Goal: Task Accomplishment & Management: Use online tool/utility

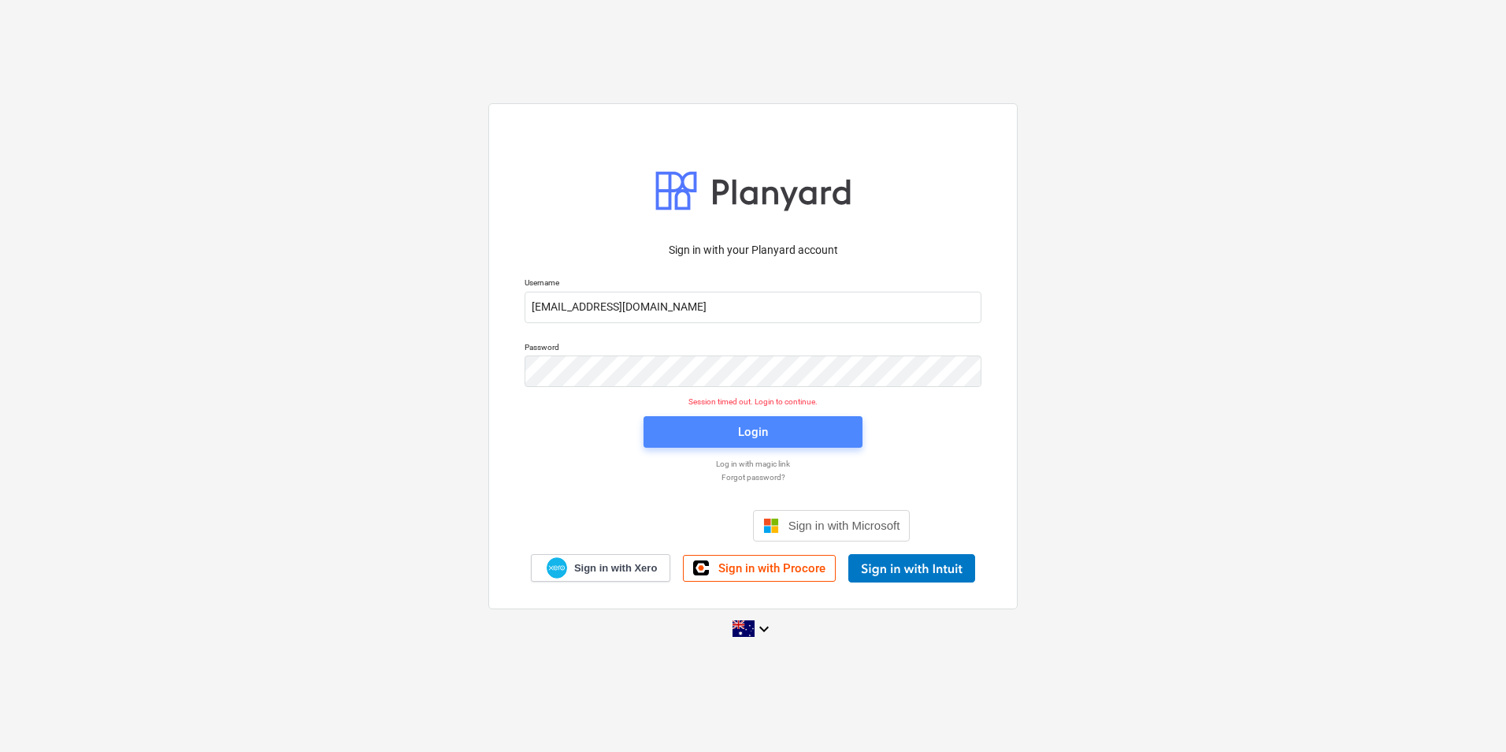
click at [763, 432] on div "Login" at bounding box center [753, 431] width 30 height 20
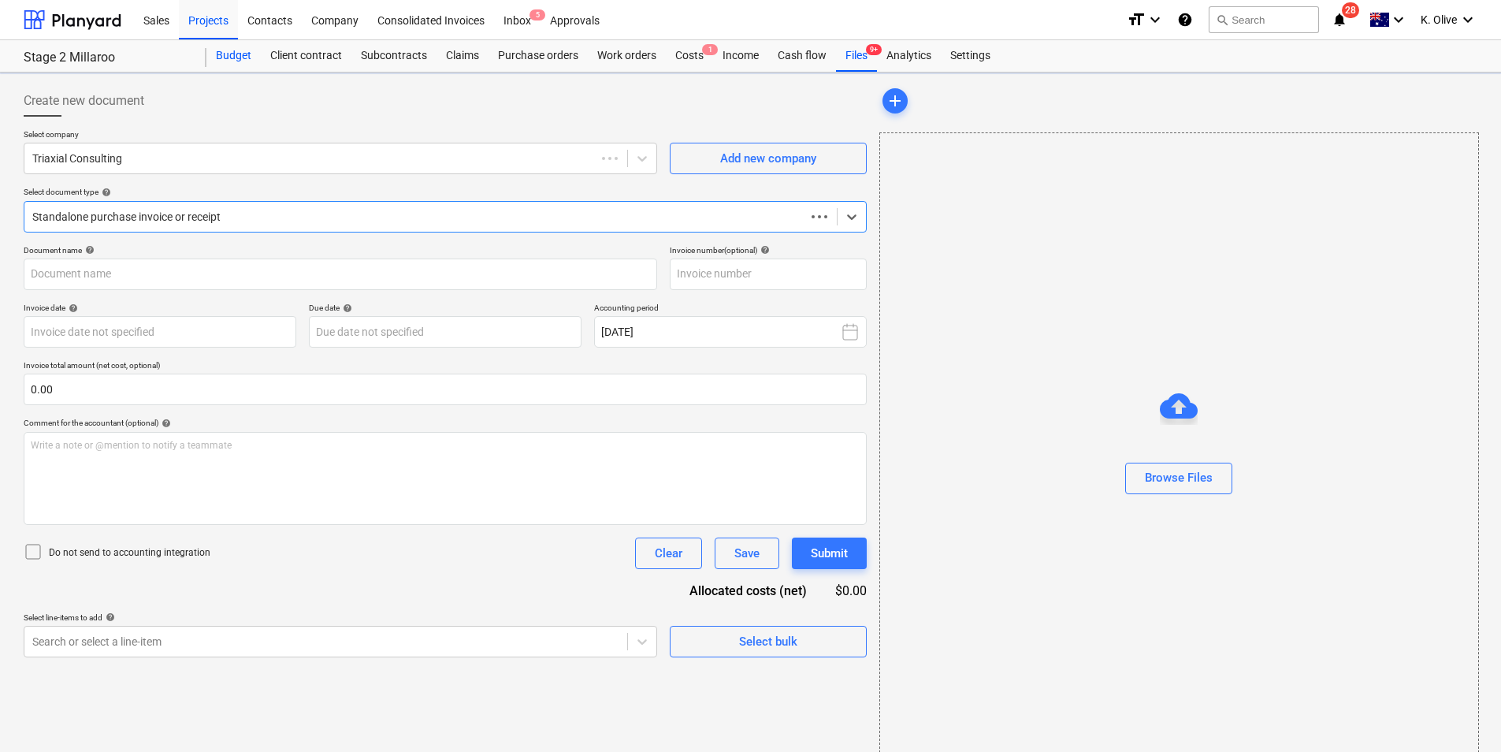
type input "31079"
type input "[DATE]"
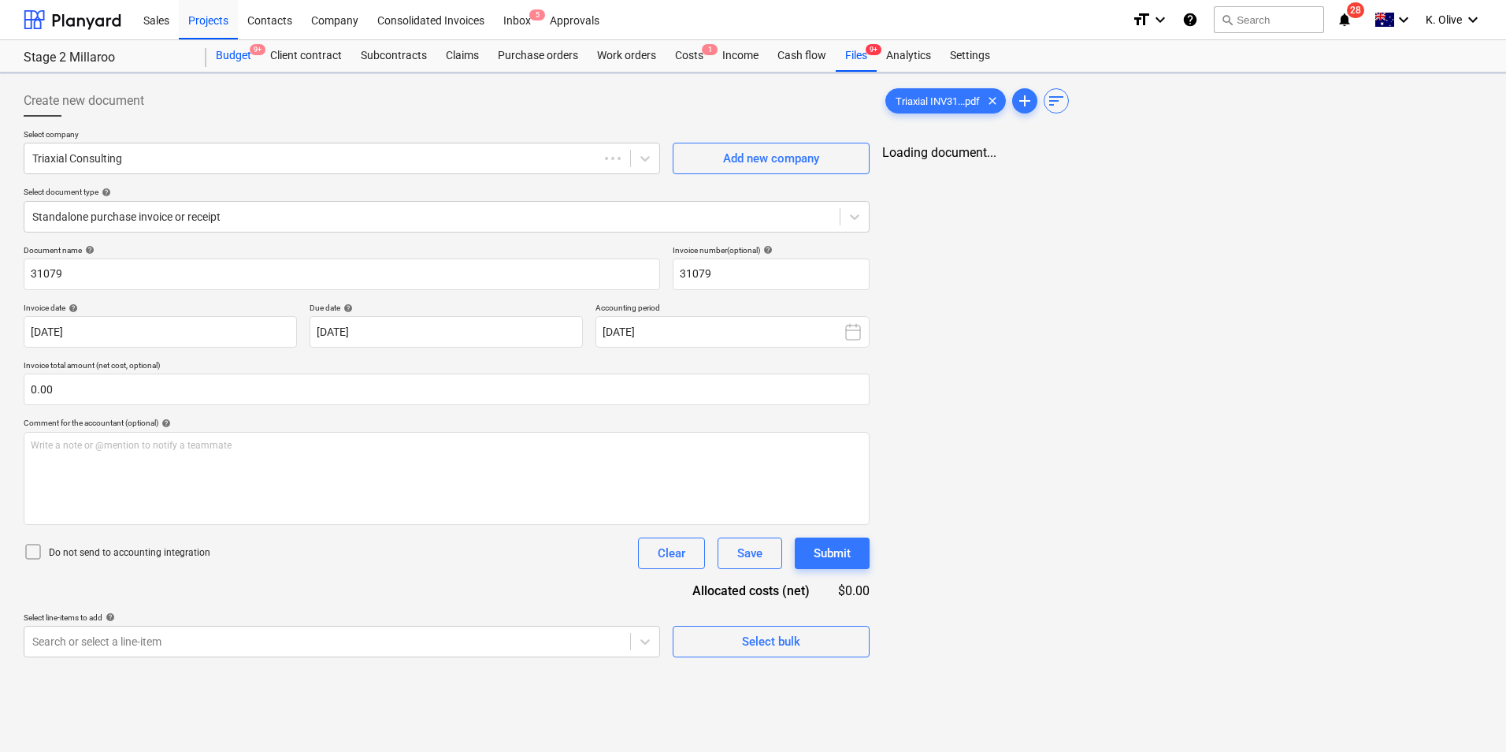
click at [232, 62] on div "Budget 9+" at bounding box center [233, 56] width 54 height 32
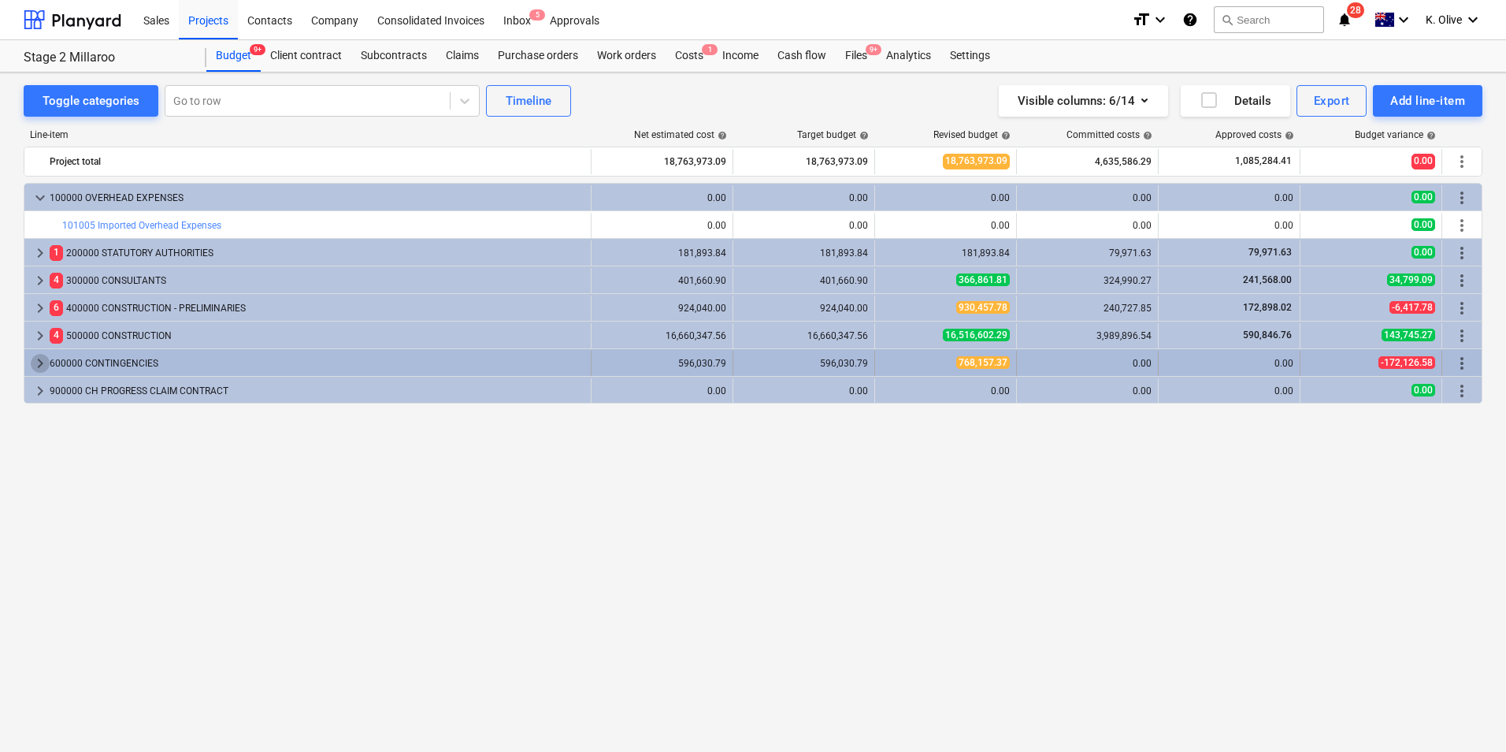
click at [44, 358] on span "keyboard_arrow_right" at bounding box center [40, 363] width 19 height 19
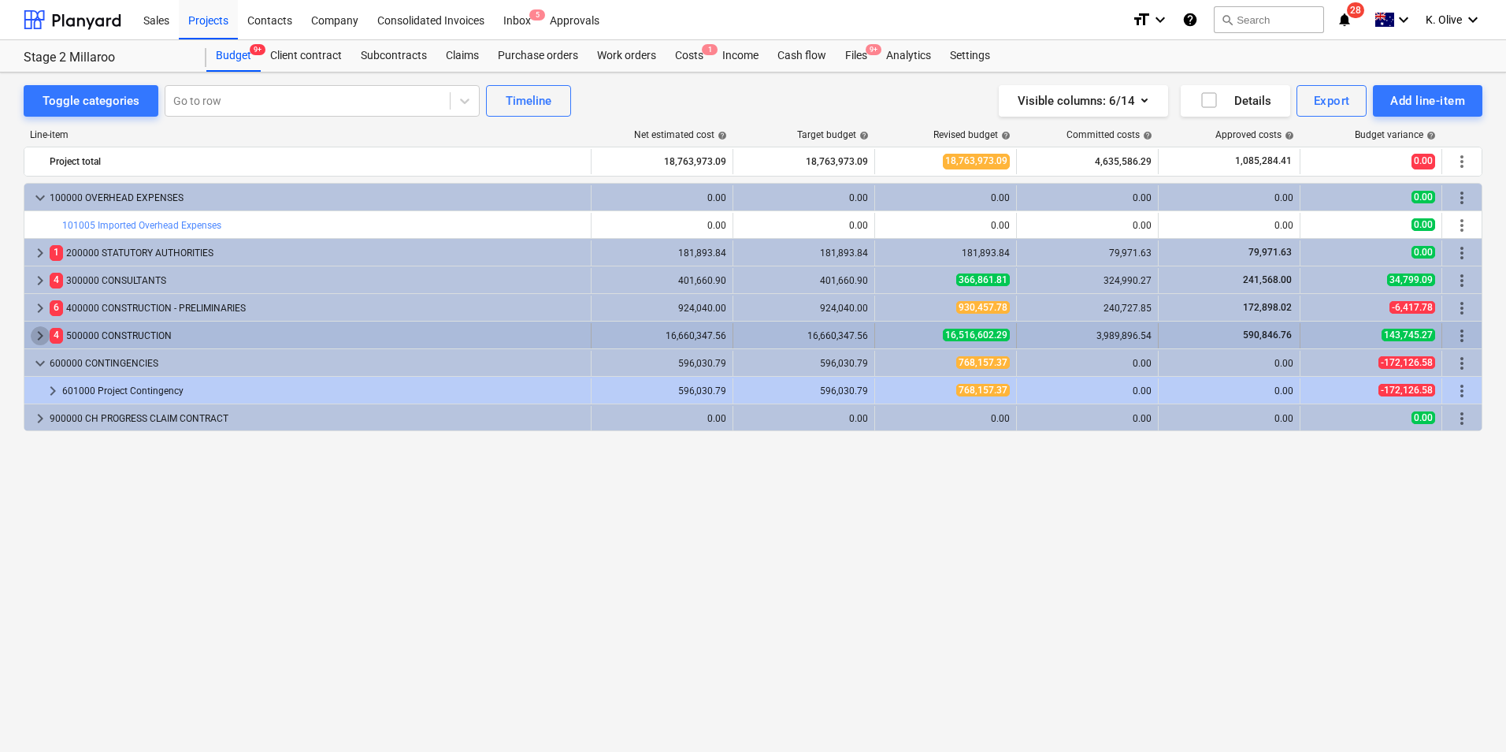
click at [36, 341] on span "keyboard_arrow_right" at bounding box center [40, 335] width 19 height 19
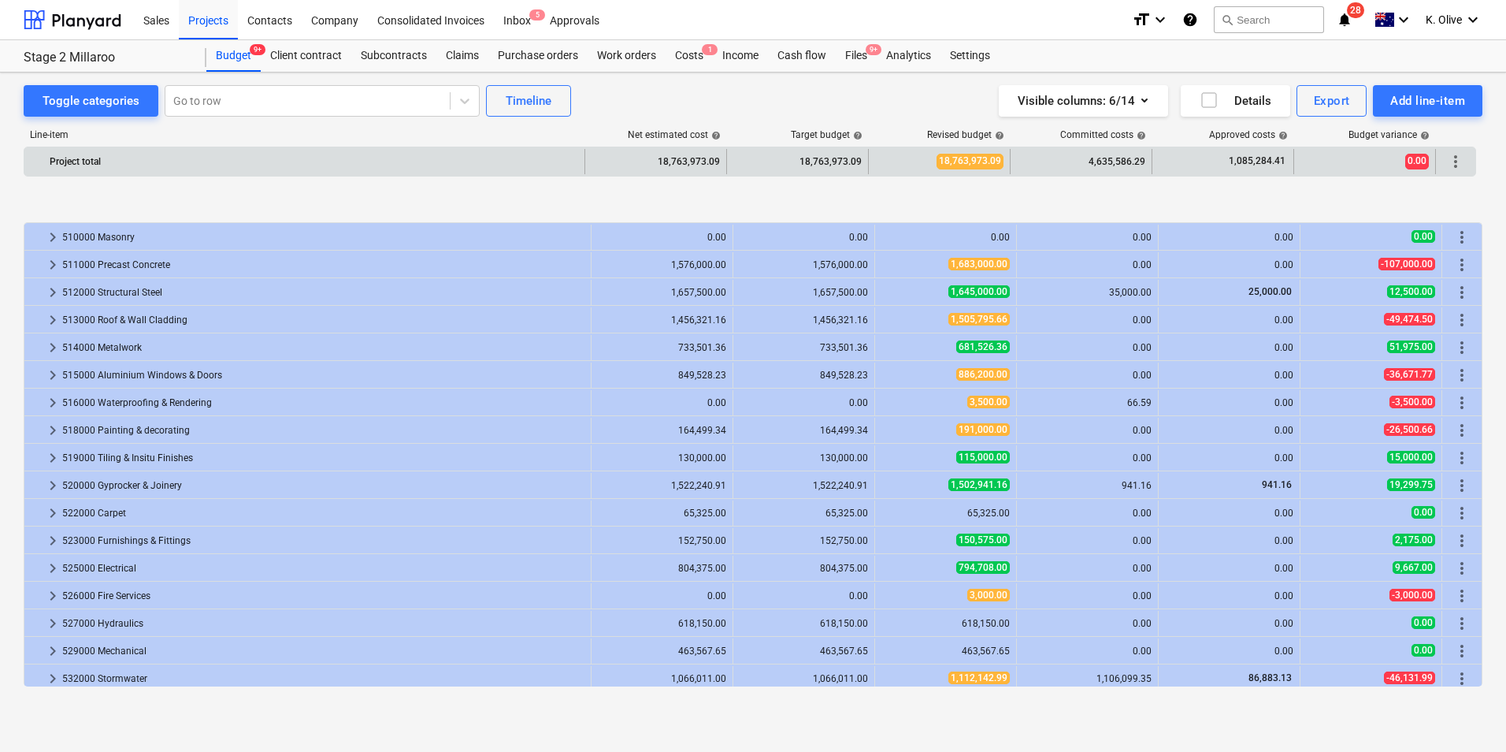
scroll to position [315, 0]
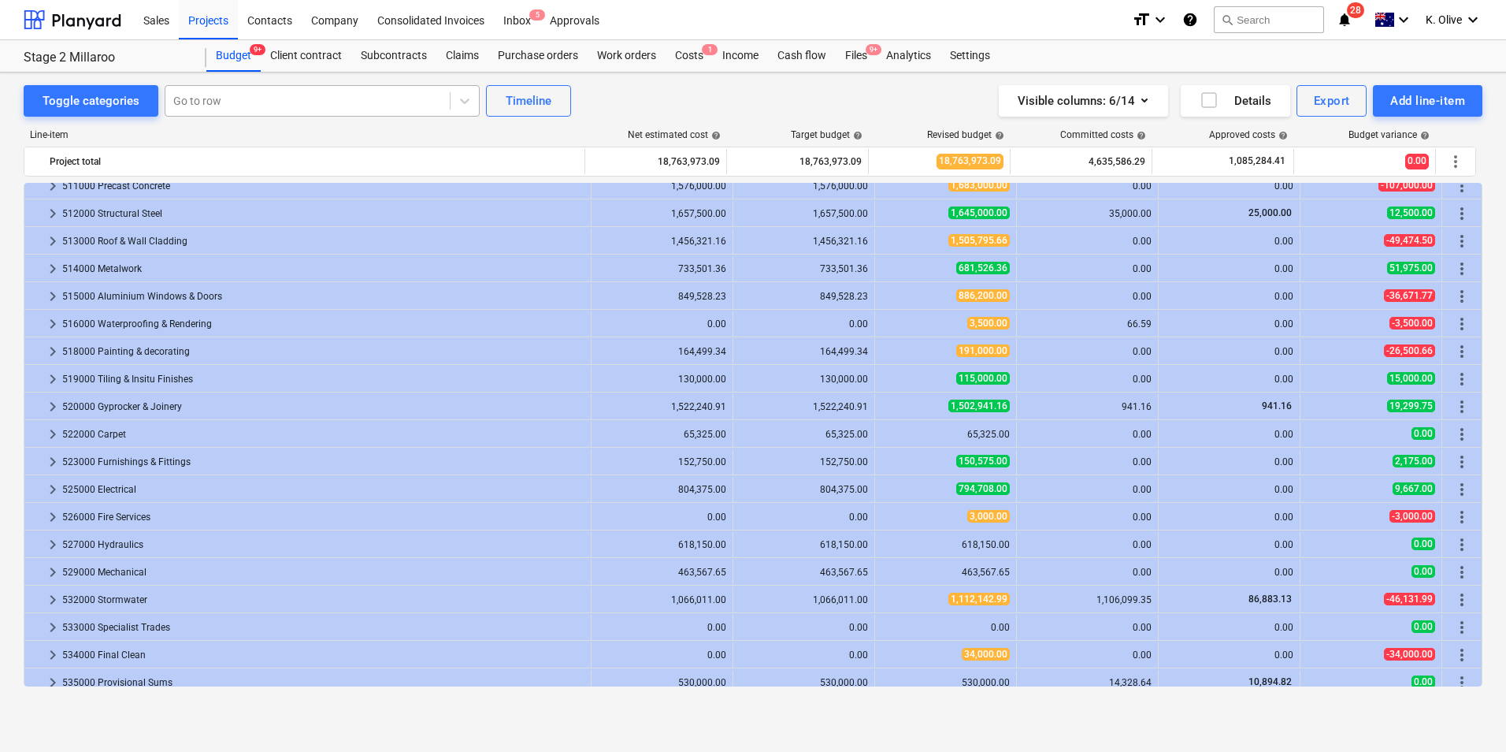
click at [221, 102] on div at bounding box center [307, 101] width 269 height 16
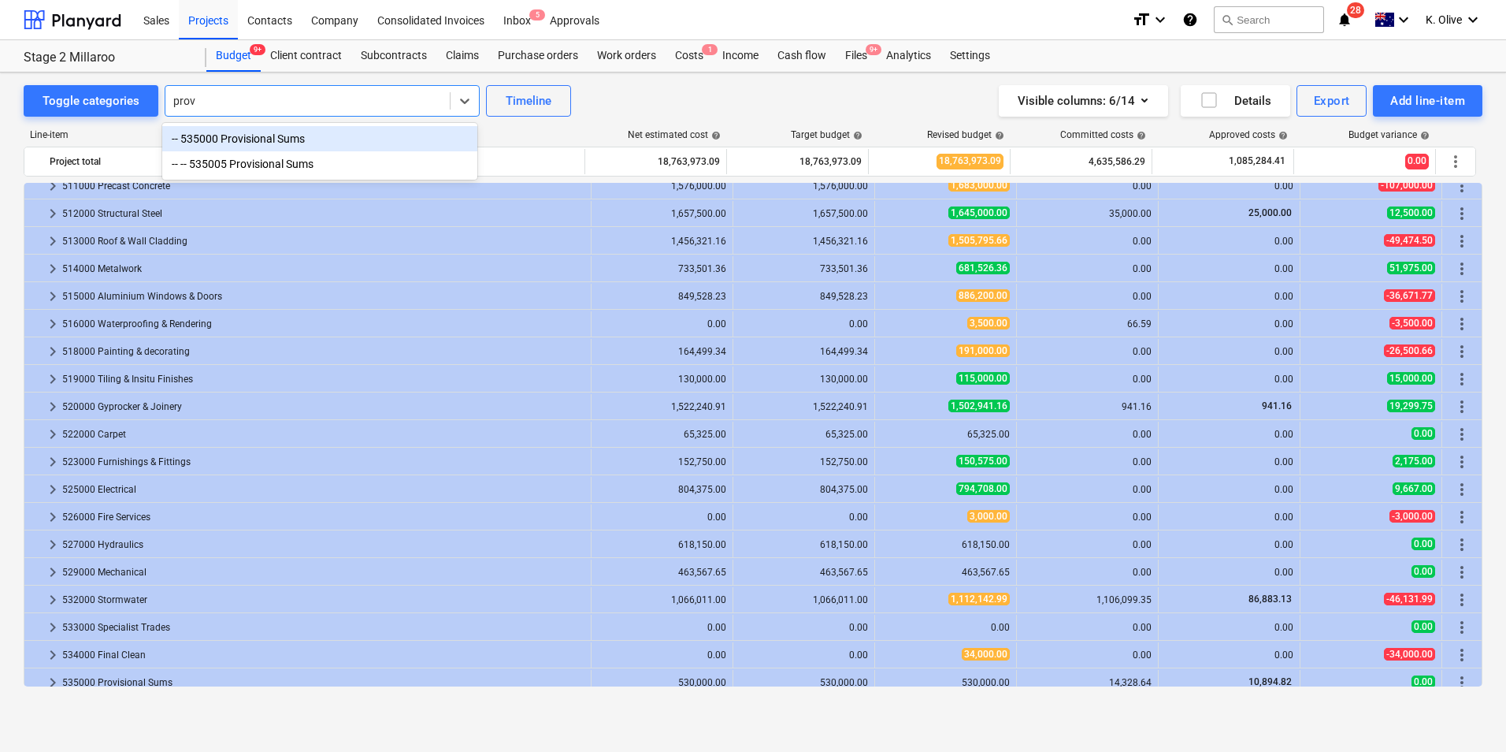
type input "provi"
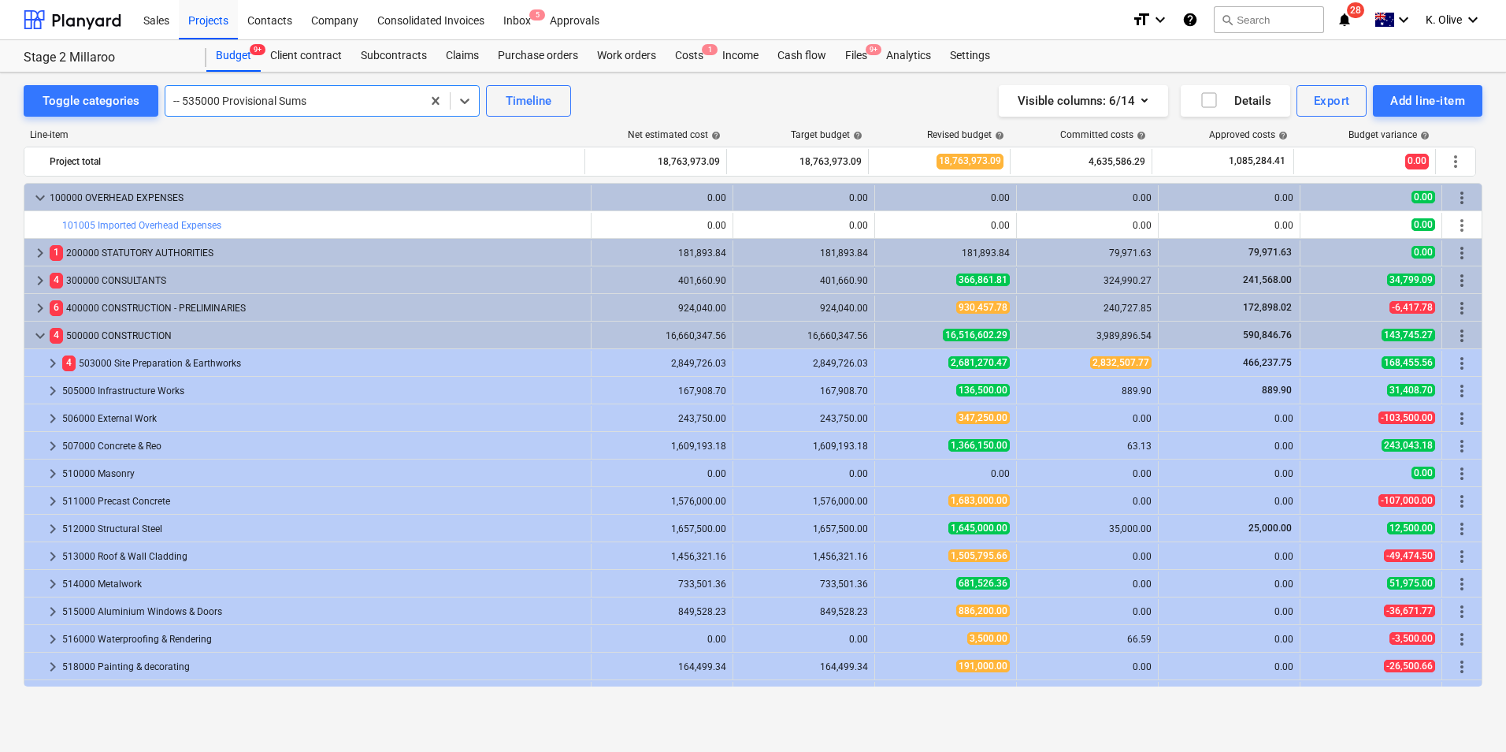
click at [338, 84] on div "Toggle categories option -- 535000 Provisional Sums, selected. Select is focuse…" at bounding box center [753, 394] width 1506 height 645
click at [333, 94] on div at bounding box center [293, 101] width 240 height 16
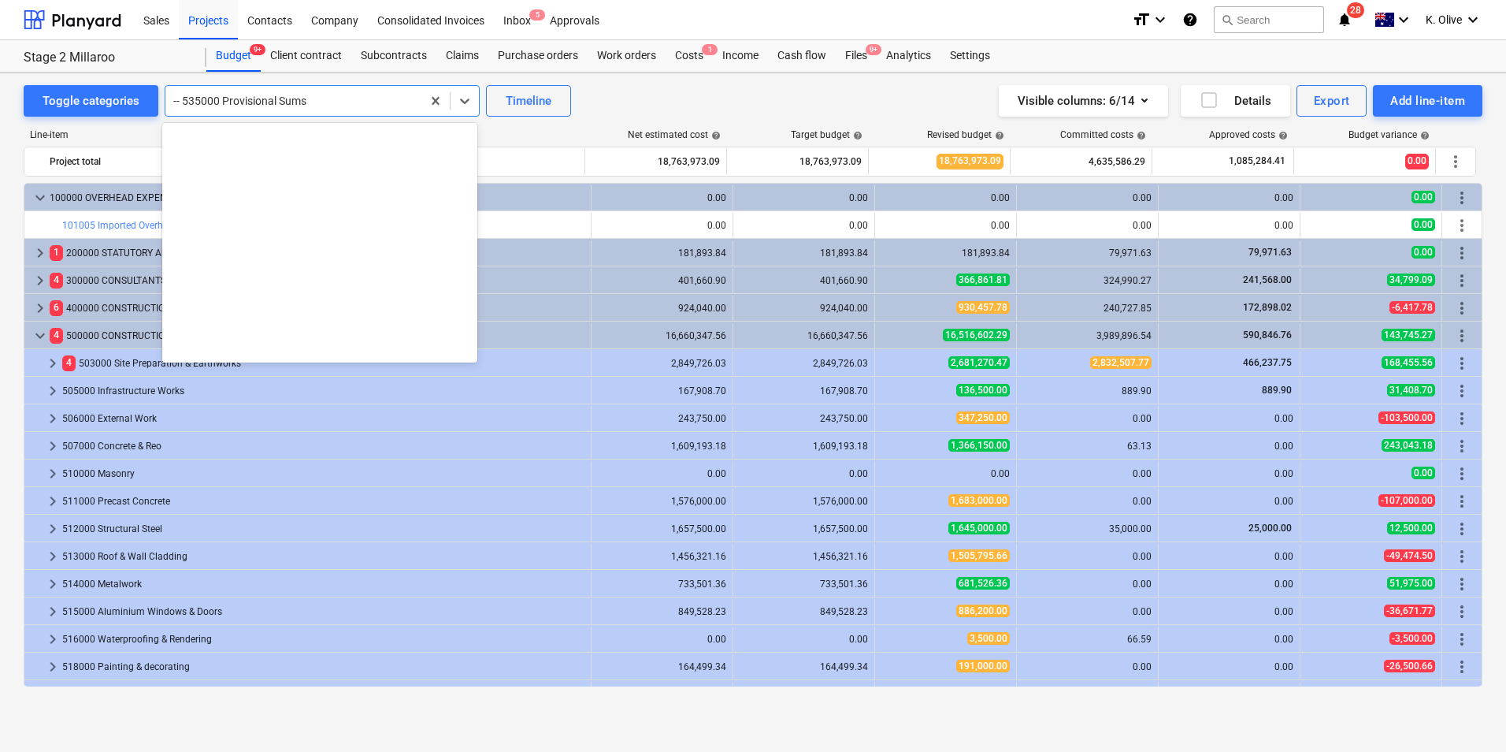
scroll to position [6066, 0]
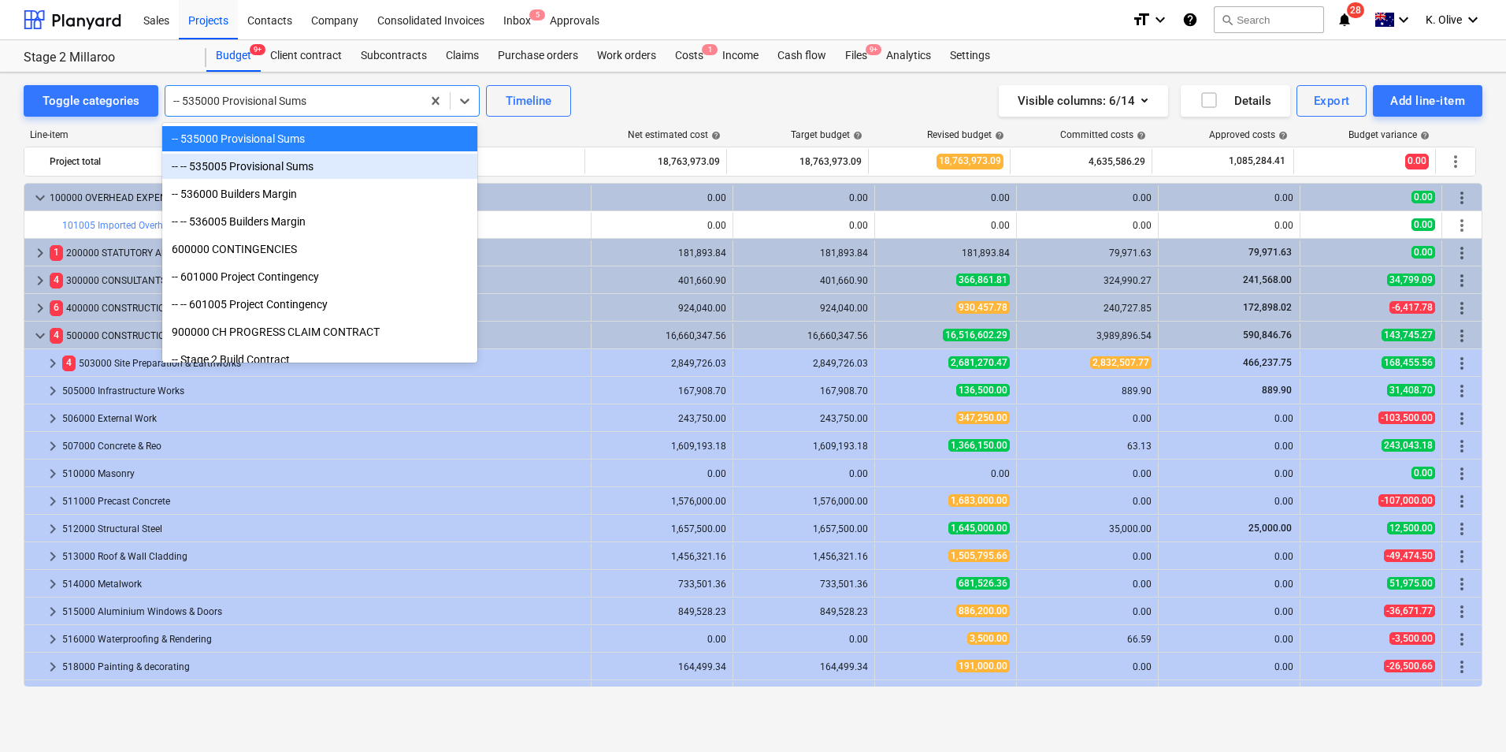
click at [302, 161] on div "-- -- 535005 Provisional Sums" at bounding box center [319, 166] width 315 height 25
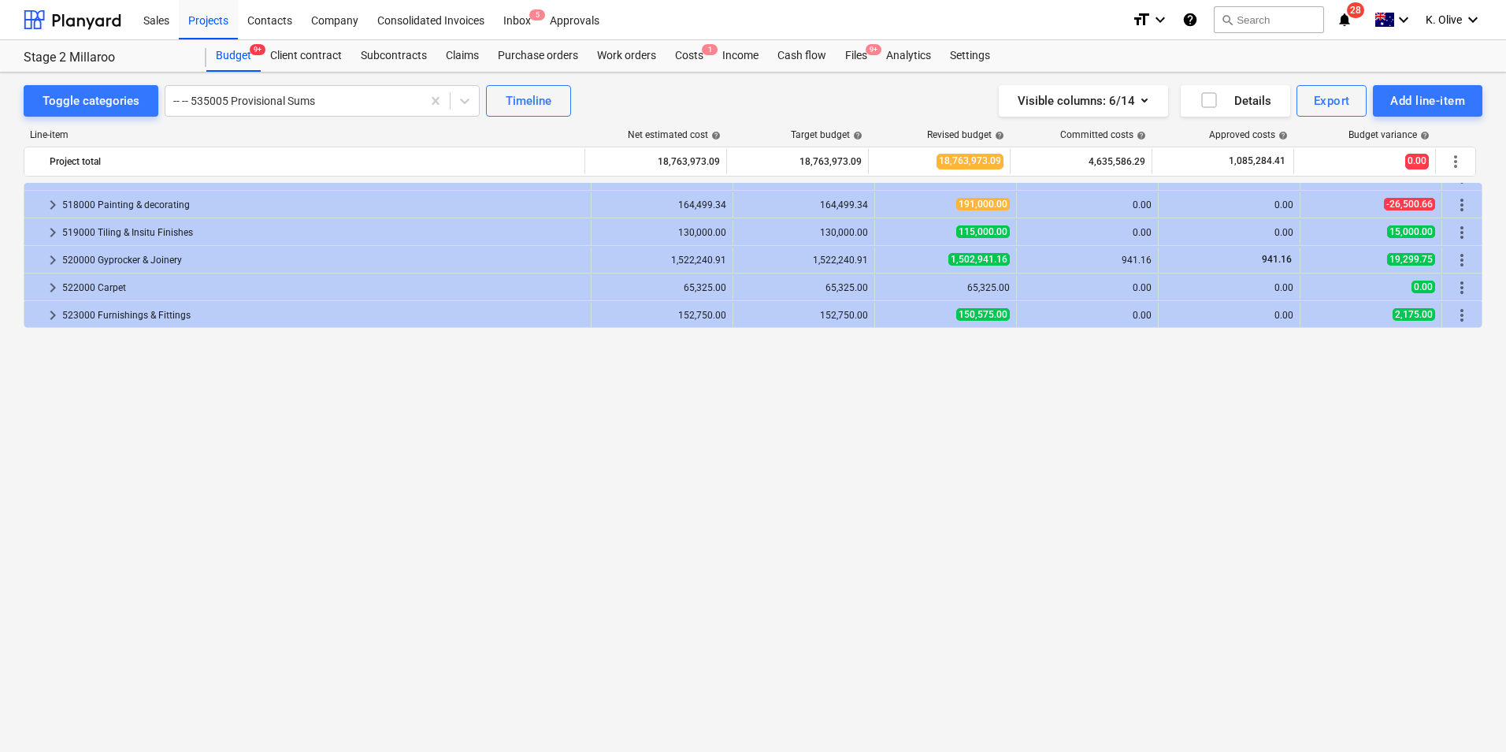
scroll to position [0, 0]
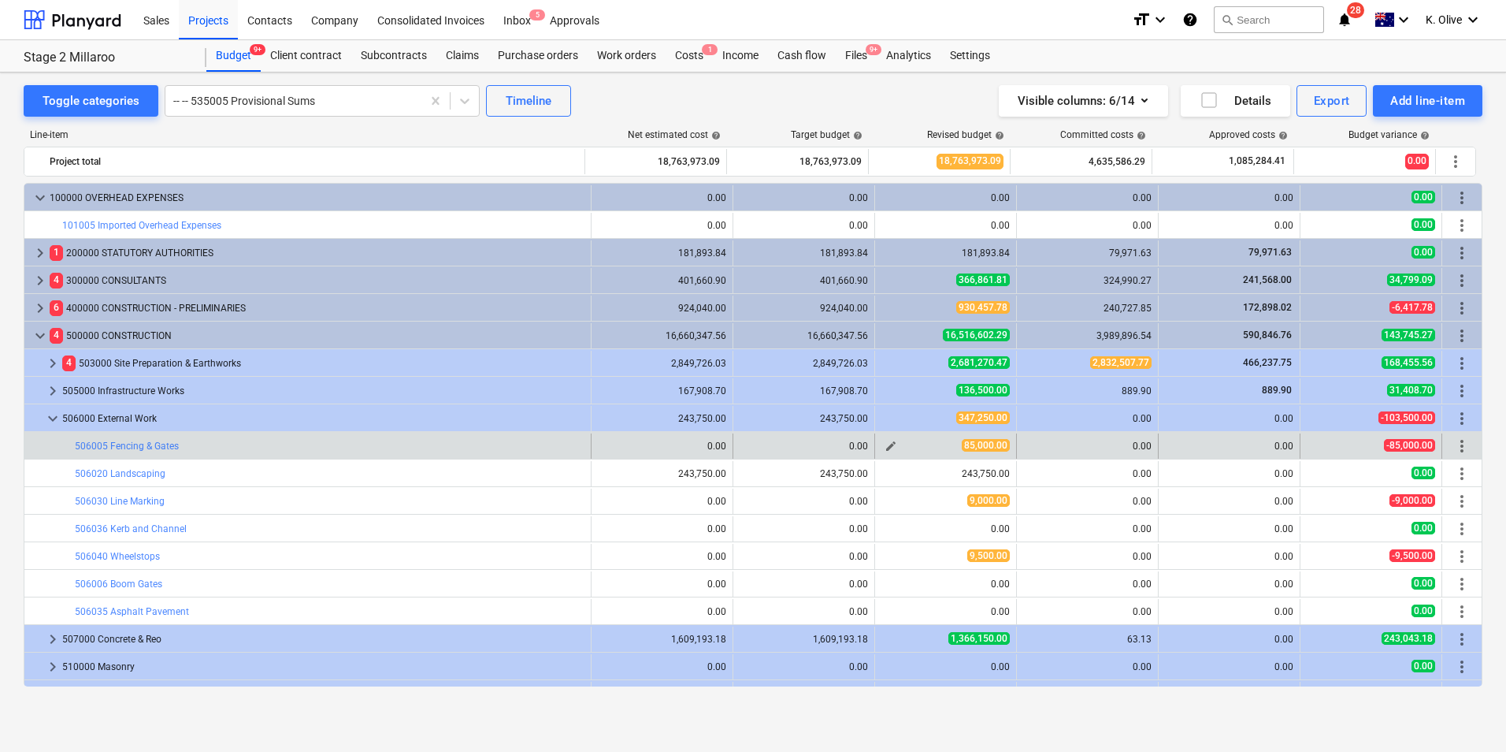
click at [978, 445] on span "85,000.00" at bounding box center [986, 445] width 48 height 13
click at [889, 450] on span "edit" at bounding box center [891, 446] width 13 height 13
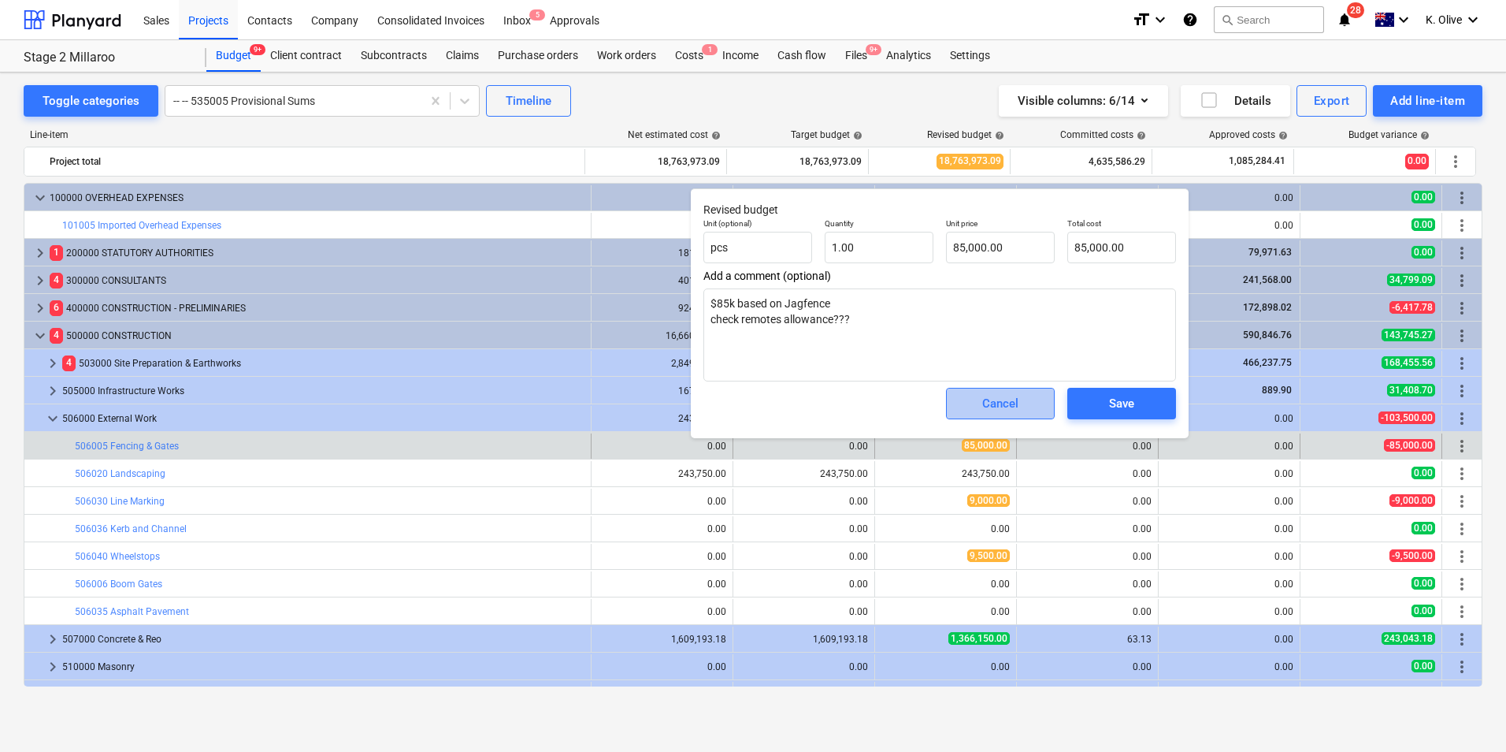
click at [1005, 406] on div "Cancel" at bounding box center [1000, 403] width 36 height 20
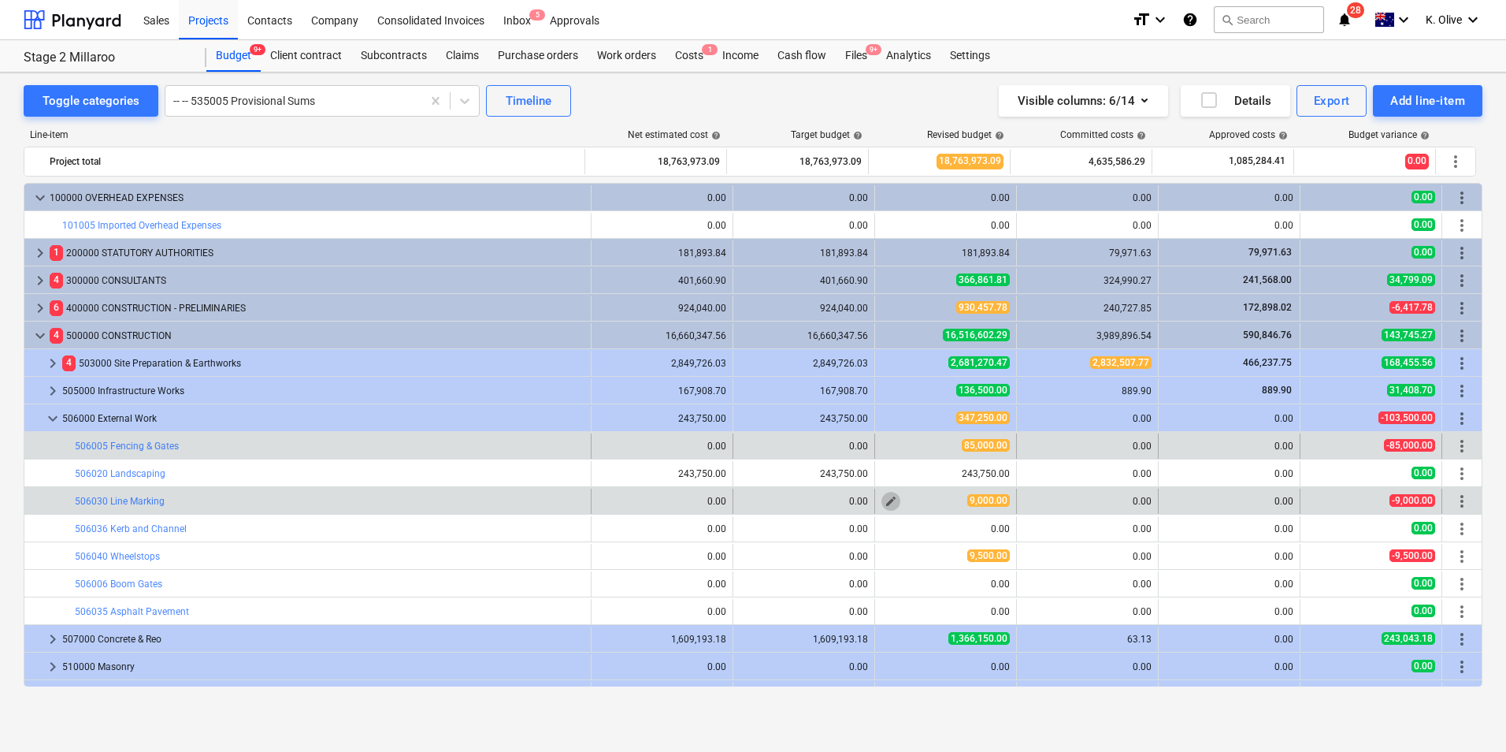
click at [888, 505] on span "edit" at bounding box center [891, 501] width 13 height 13
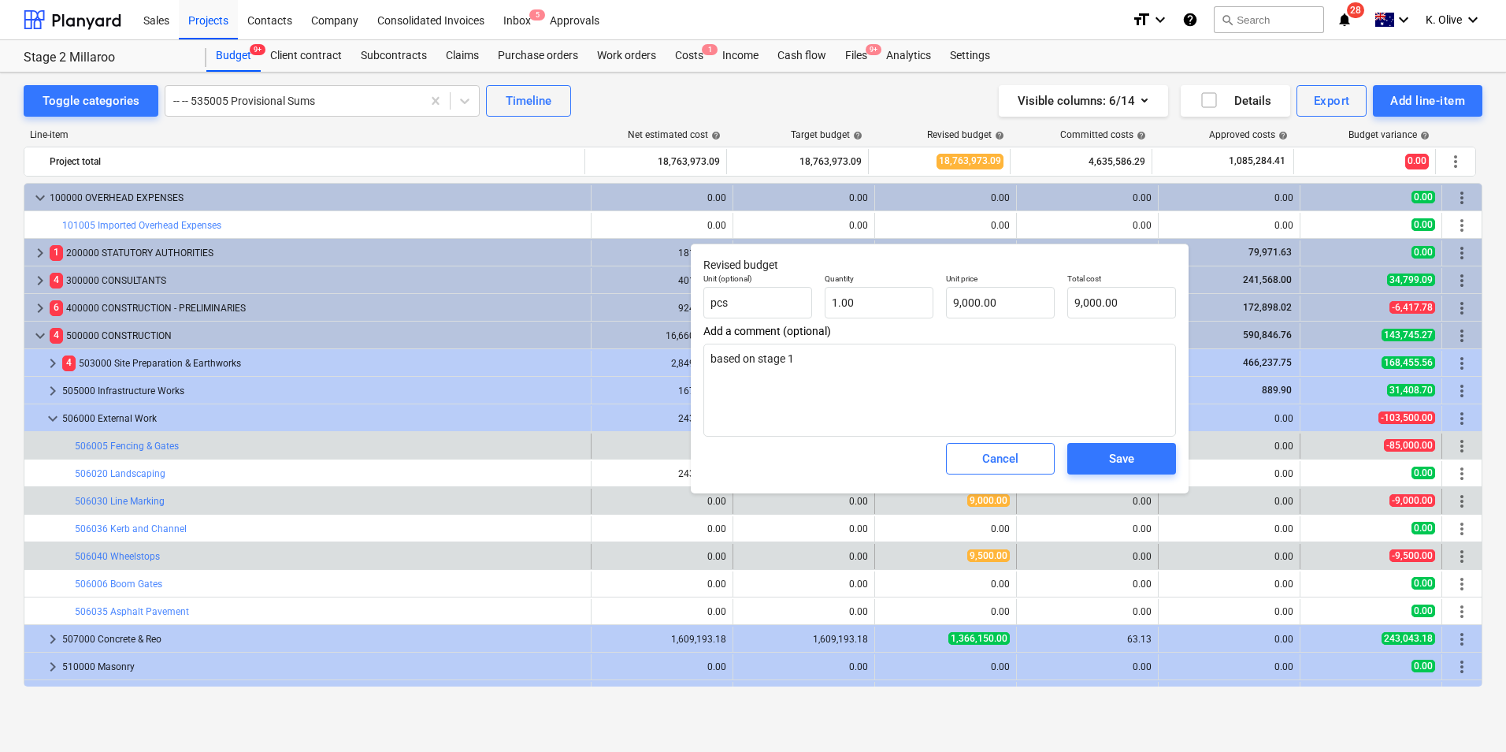
click at [900, 551] on div "edit 9,500.00" at bounding box center [945, 556] width 128 height 25
drag, startPoint x: 1019, startPoint y: 470, endPoint x: 938, endPoint y: 547, distance: 112.0
click at [1018, 469] on span "Cancel" at bounding box center [1000, 458] width 69 height 20
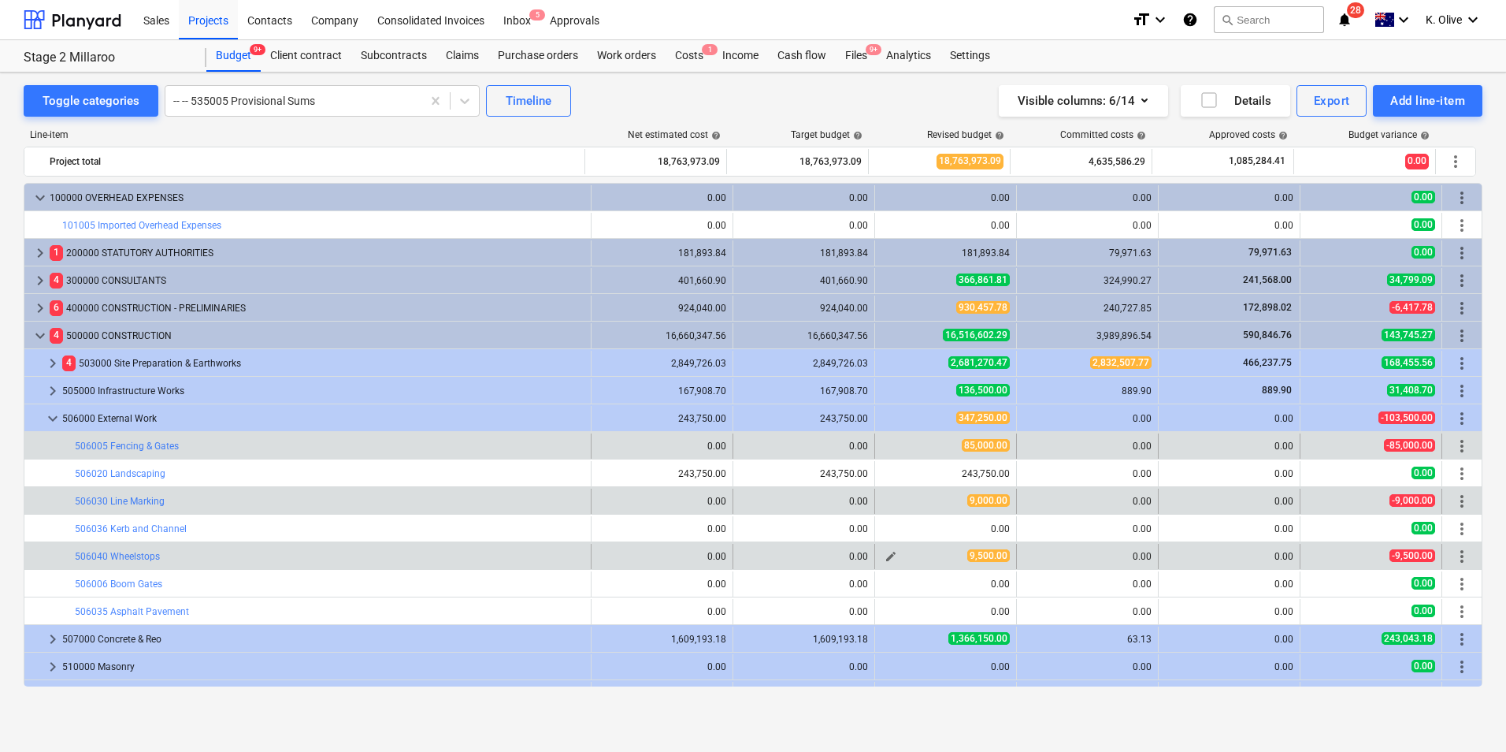
click at [889, 558] on span "edit" at bounding box center [891, 556] width 13 height 13
type textarea "x"
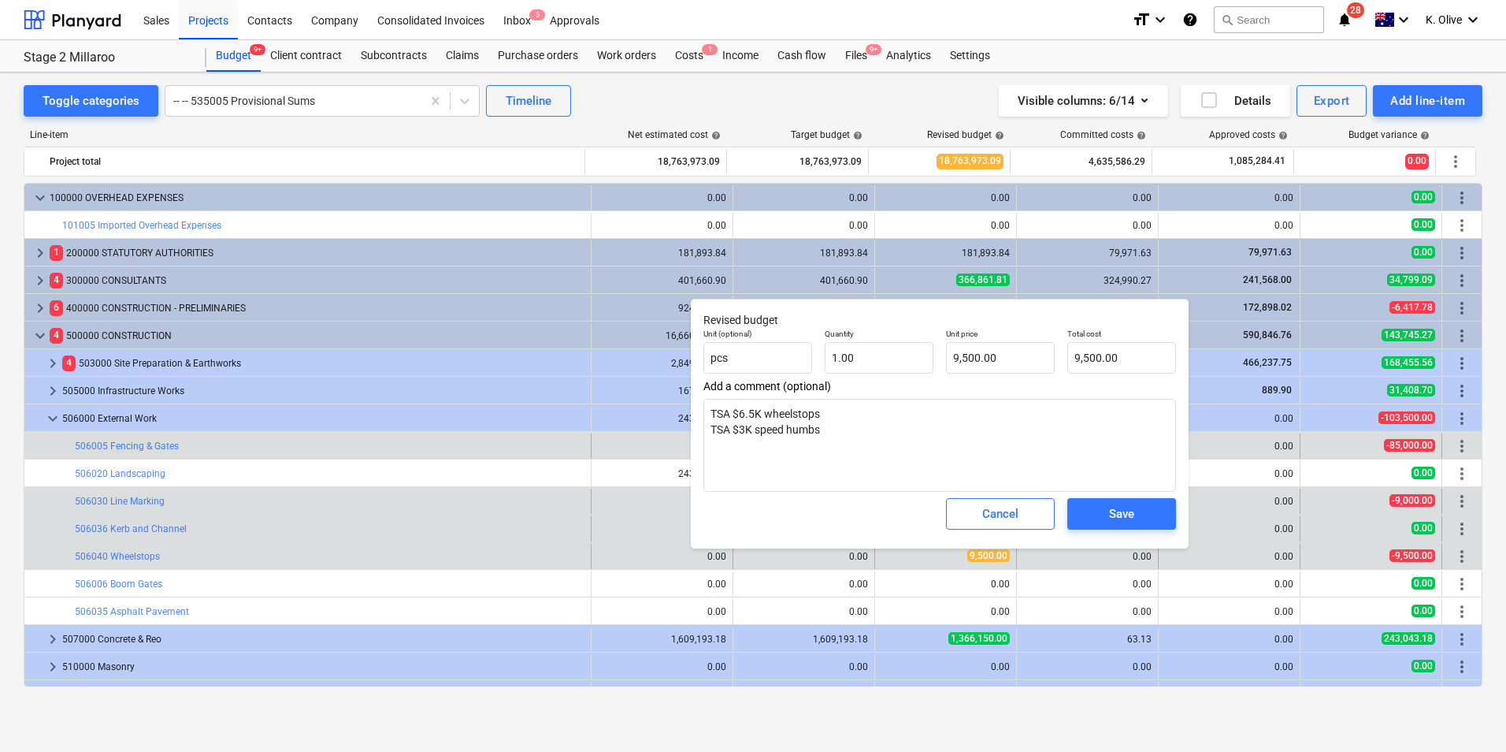
click at [982, 510] on span "Cancel" at bounding box center [1000, 513] width 69 height 20
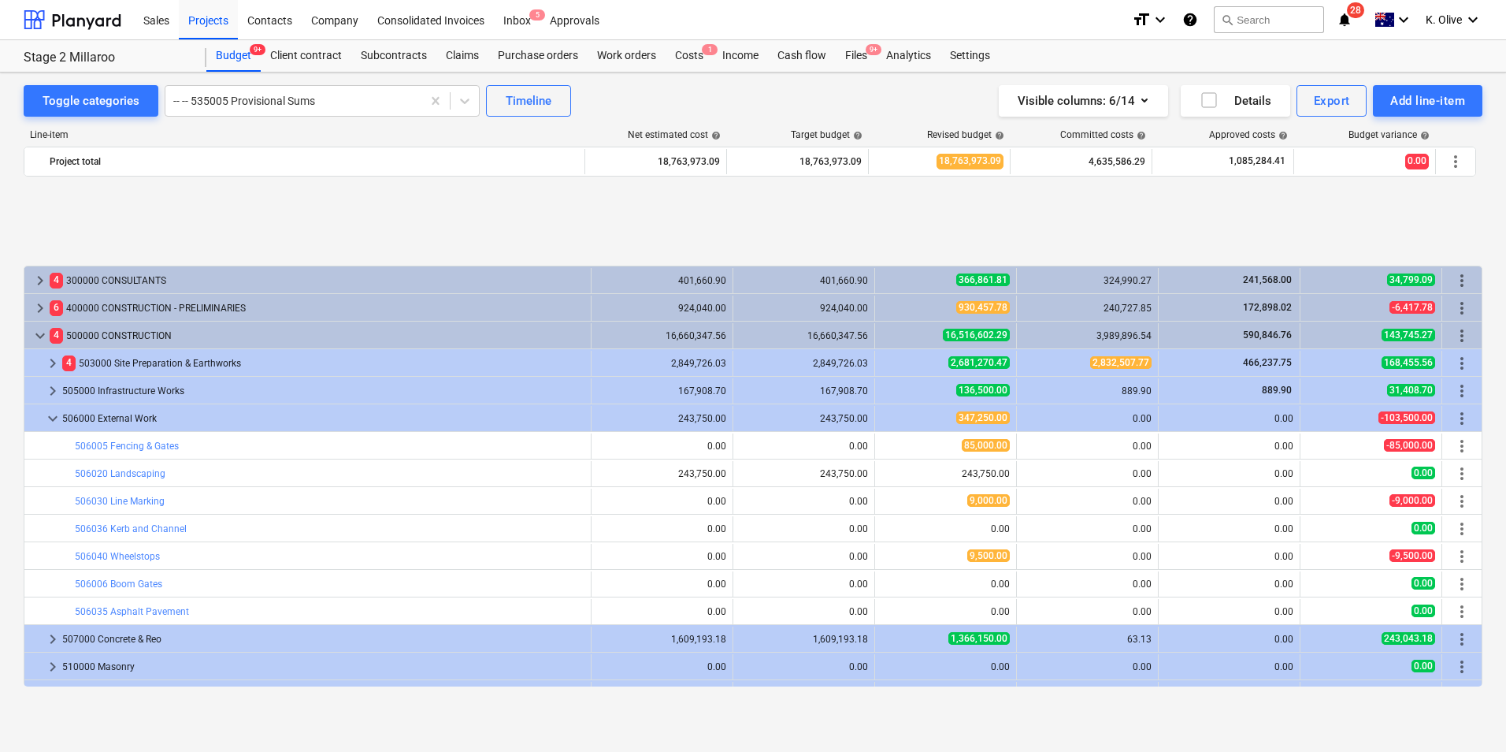
scroll to position [158, 0]
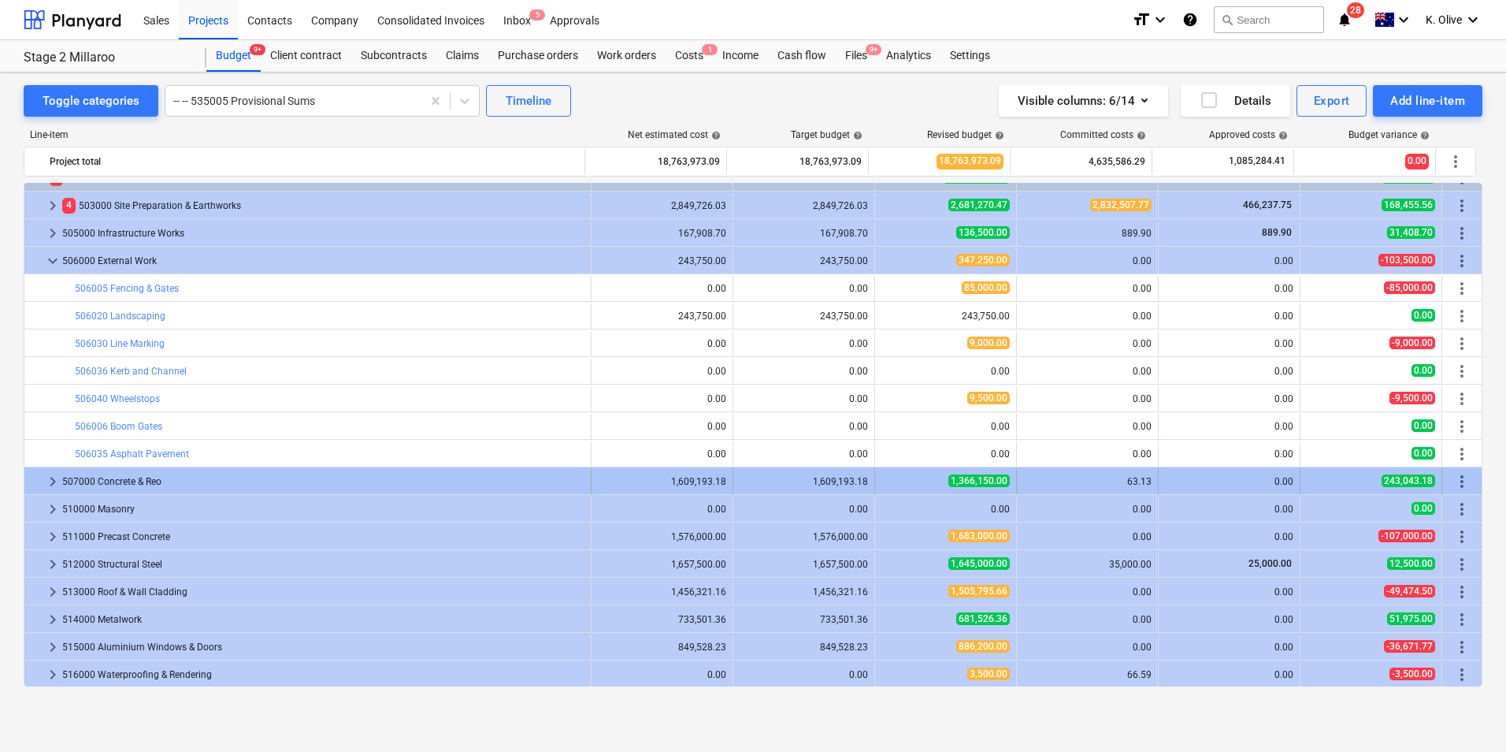
click at [53, 477] on span "keyboard_arrow_right" at bounding box center [52, 481] width 19 height 19
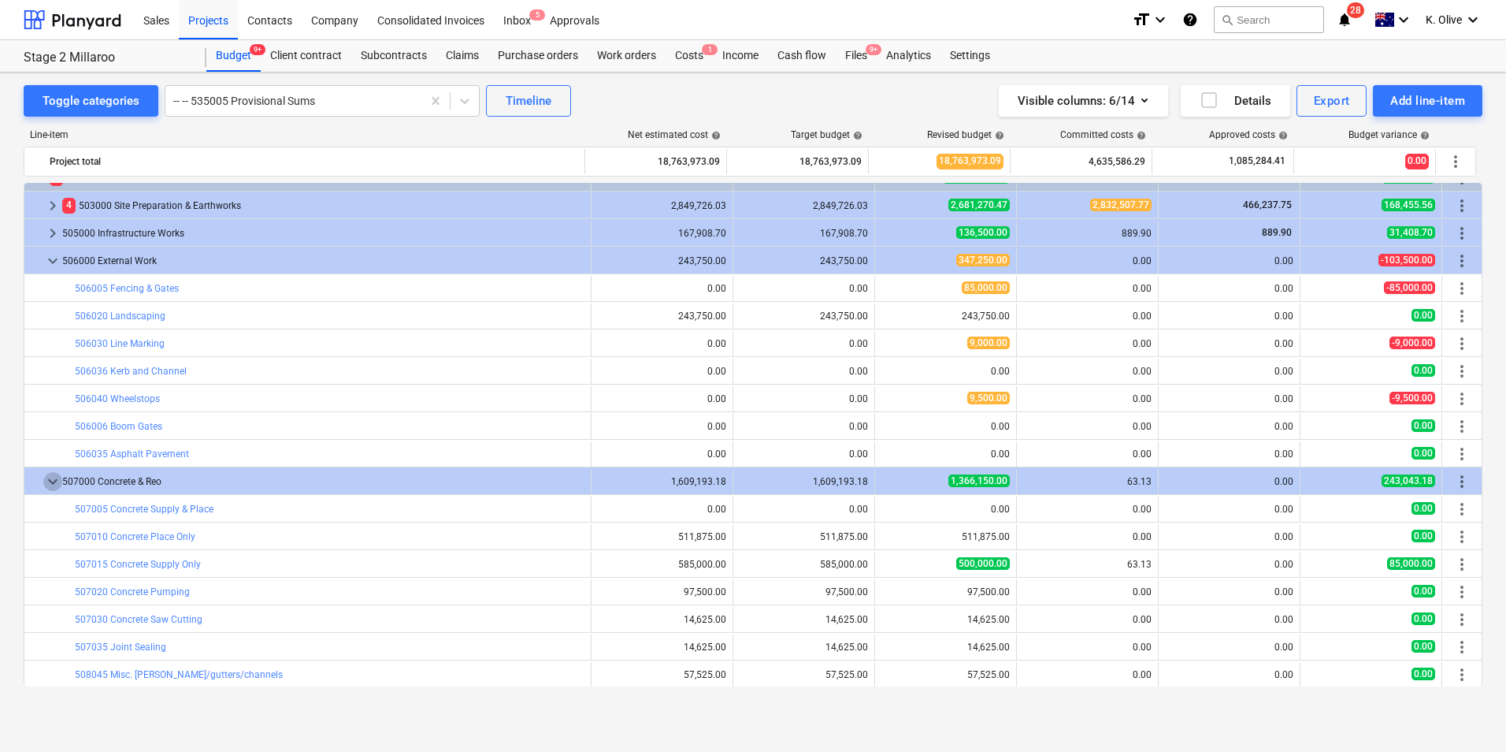
click at [53, 477] on span "keyboard_arrow_down" at bounding box center [52, 481] width 19 height 19
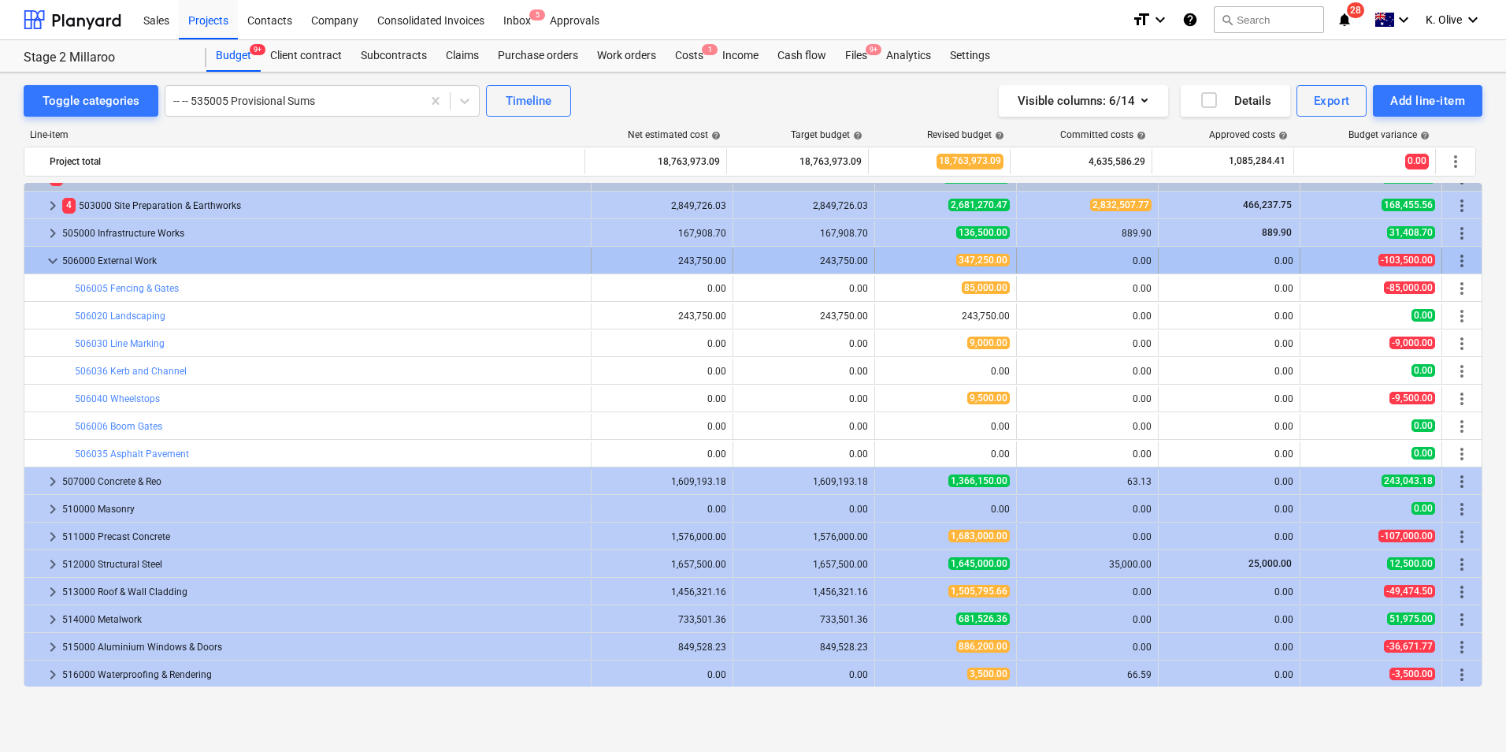
click at [51, 264] on span "keyboard_arrow_down" at bounding box center [52, 260] width 19 height 19
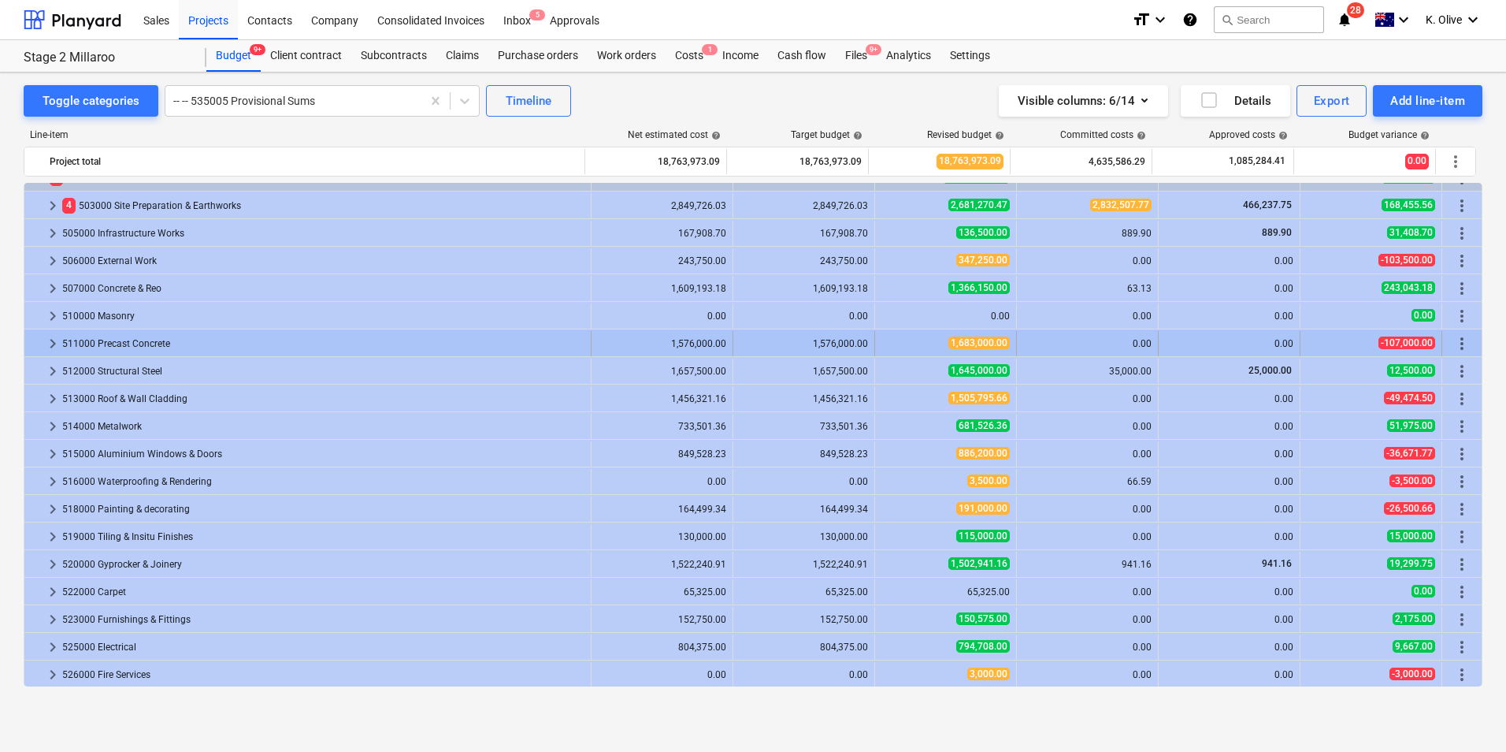
click at [48, 343] on span "keyboard_arrow_right" at bounding box center [52, 343] width 19 height 19
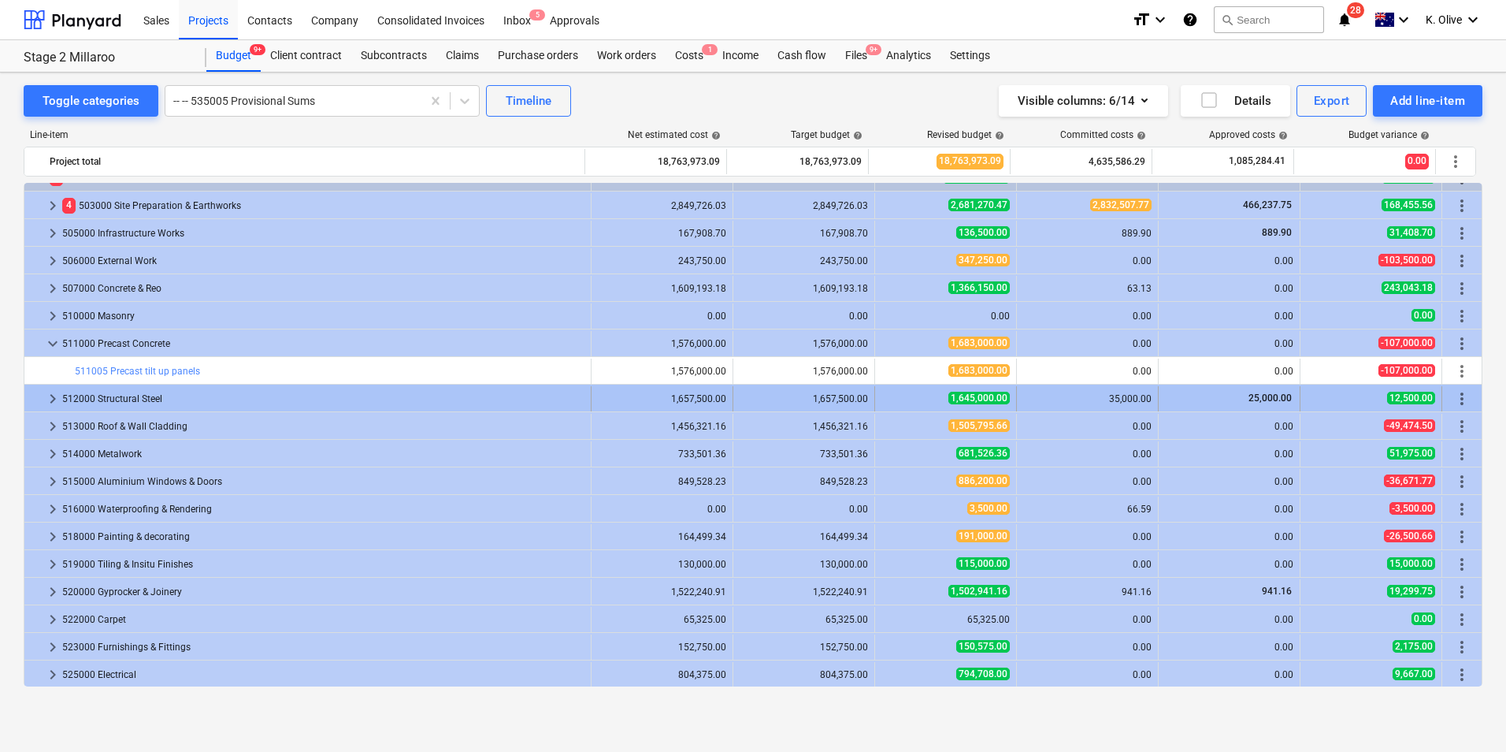
click at [49, 392] on span "keyboard_arrow_right" at bounding box center [52, 398] width 19 height 19
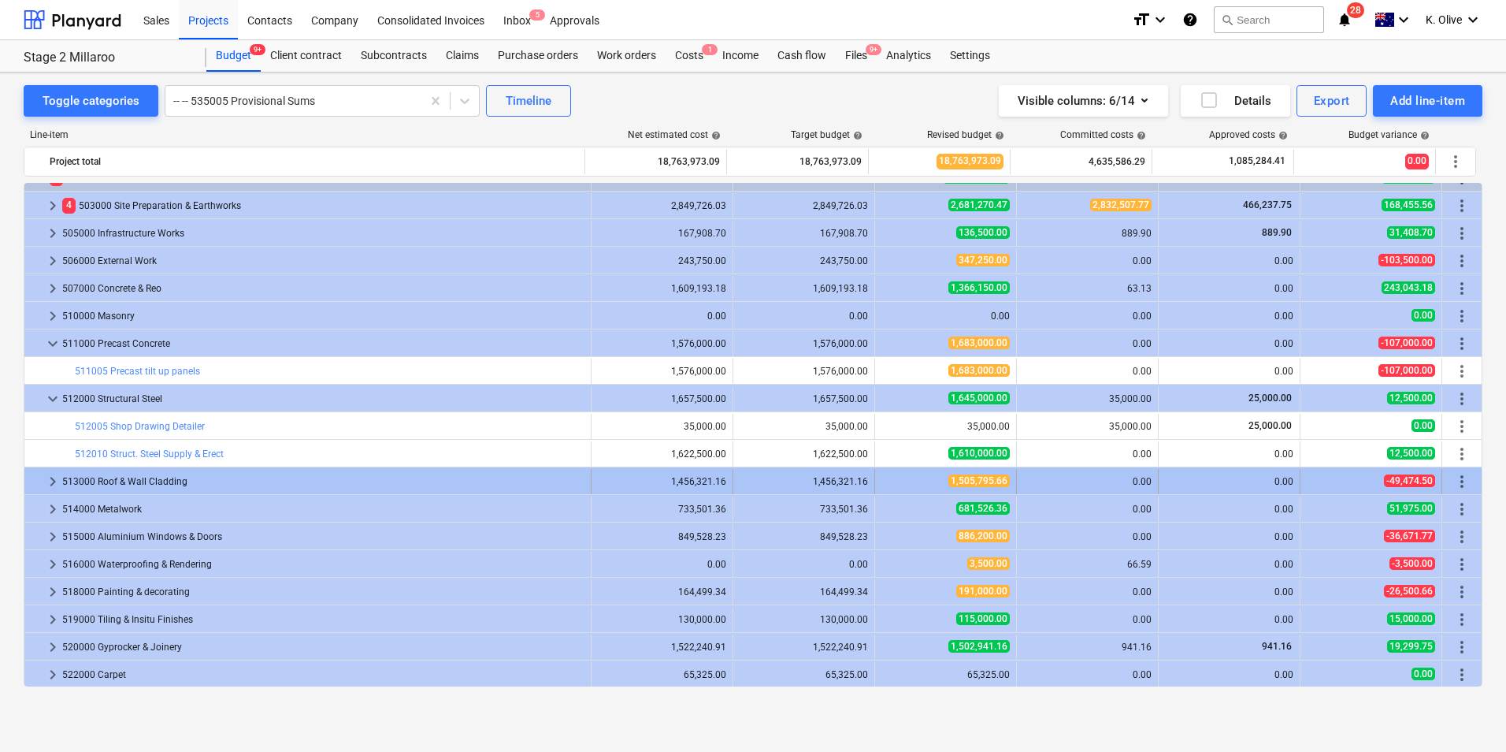
click at [49, 482] on span "keyboard_arrow_right" at bounding box center [52, 481] width 19 height 19
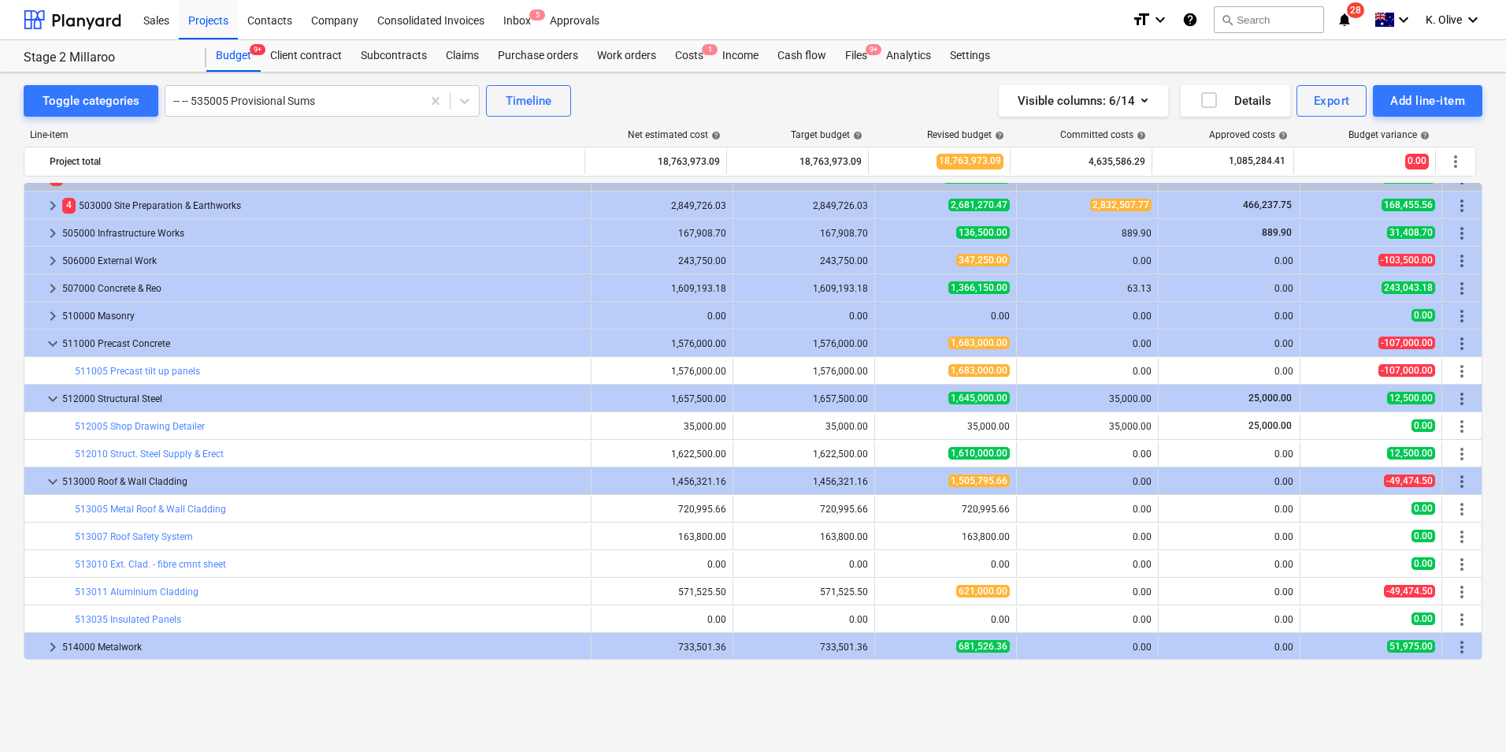
scroll to position [0, 0]
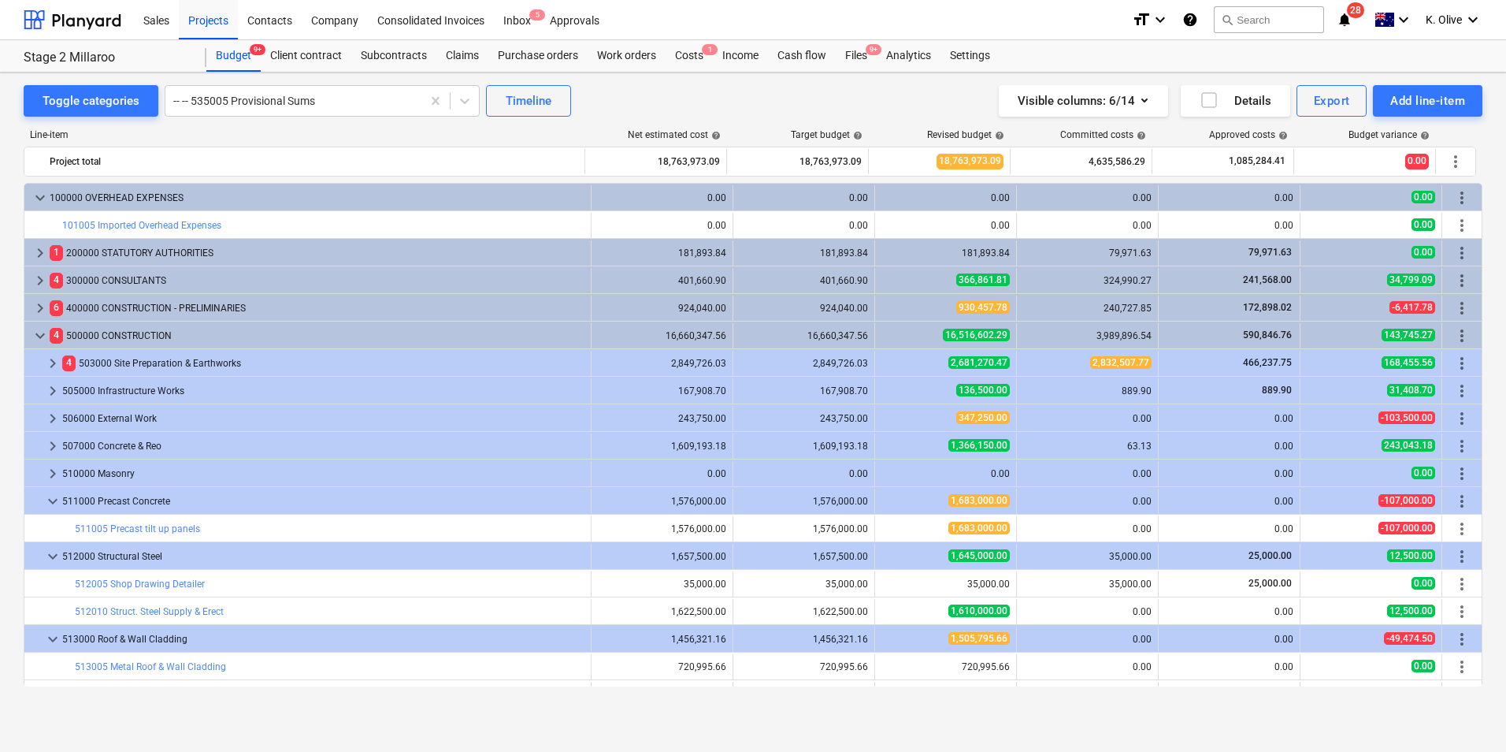
click at [1500, 197] on div "Toggle categories -- -- 535005 Provisional Sums Timeline Visible columns : 6/14…" at bounding box center [753, 394] width 1506 height 645
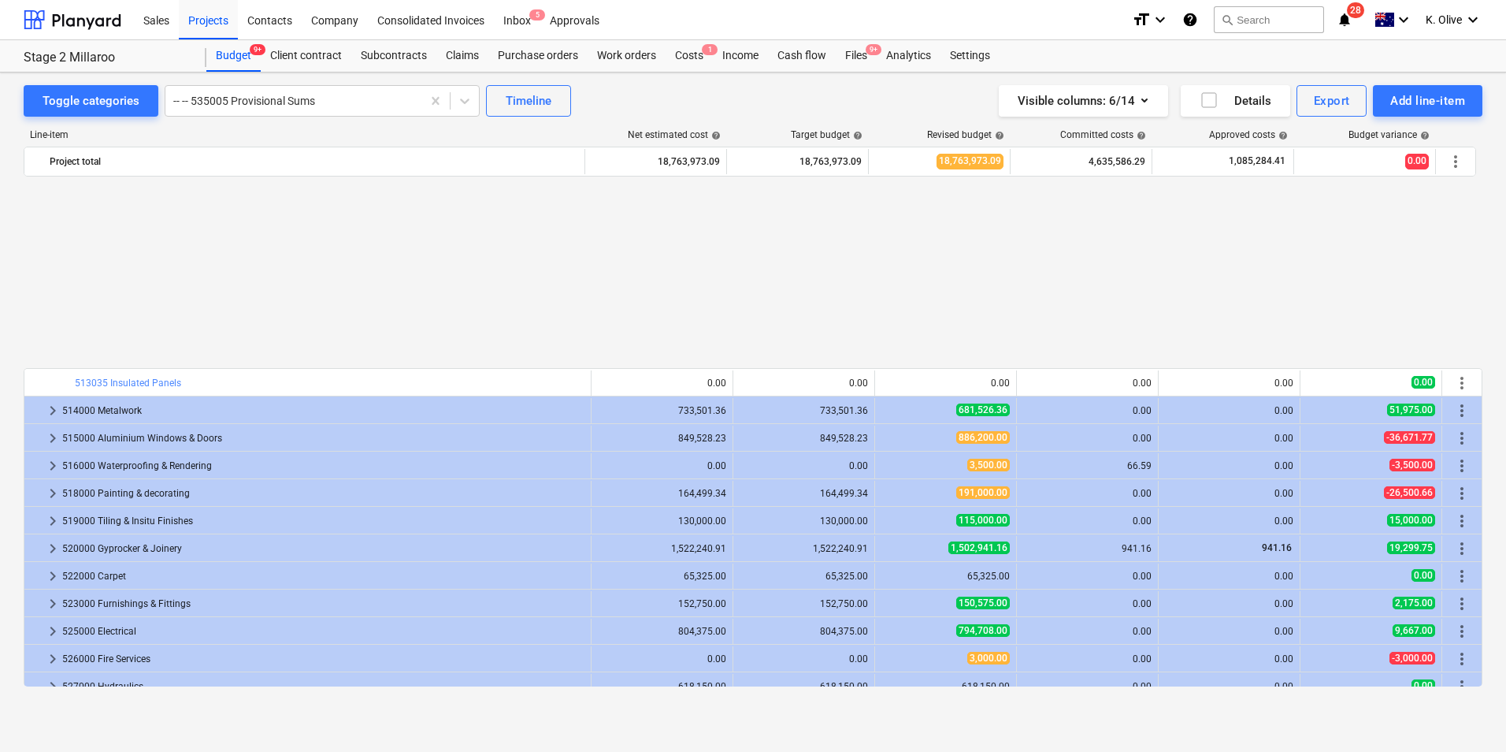
scroll to position [682, 0]
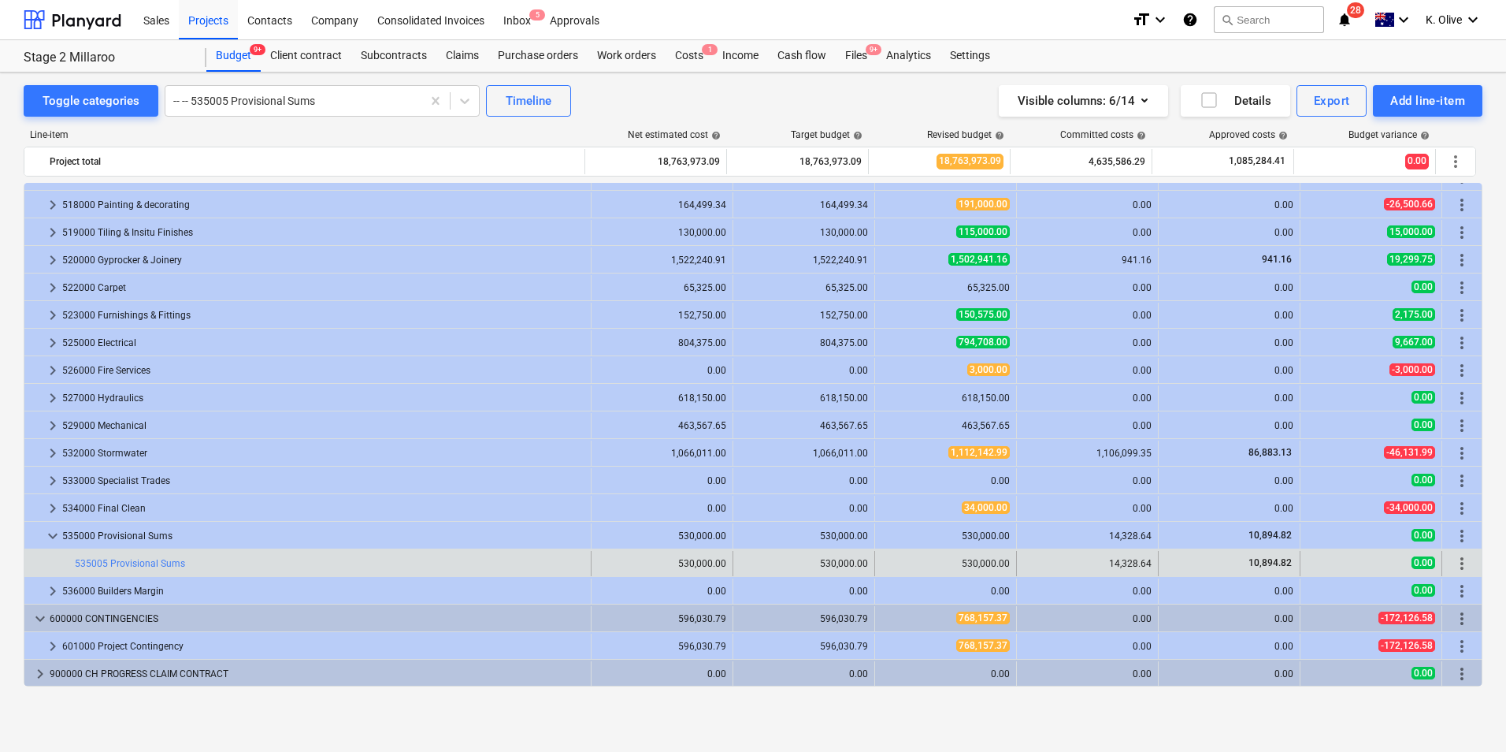
drag, startPoint x: 1280, startPoint y: 711, endPoint x: 1183, endPoint y: 692, distance: 98.7
click at [1280, 711] on div "Toggle categories -- -- 535005 Provisional Sums Timeline Visible columns : 6/14…" at bounding box center [753, 394] width 1506 height 645
